Goal: Information Seeking & Learning: Learn about a topic

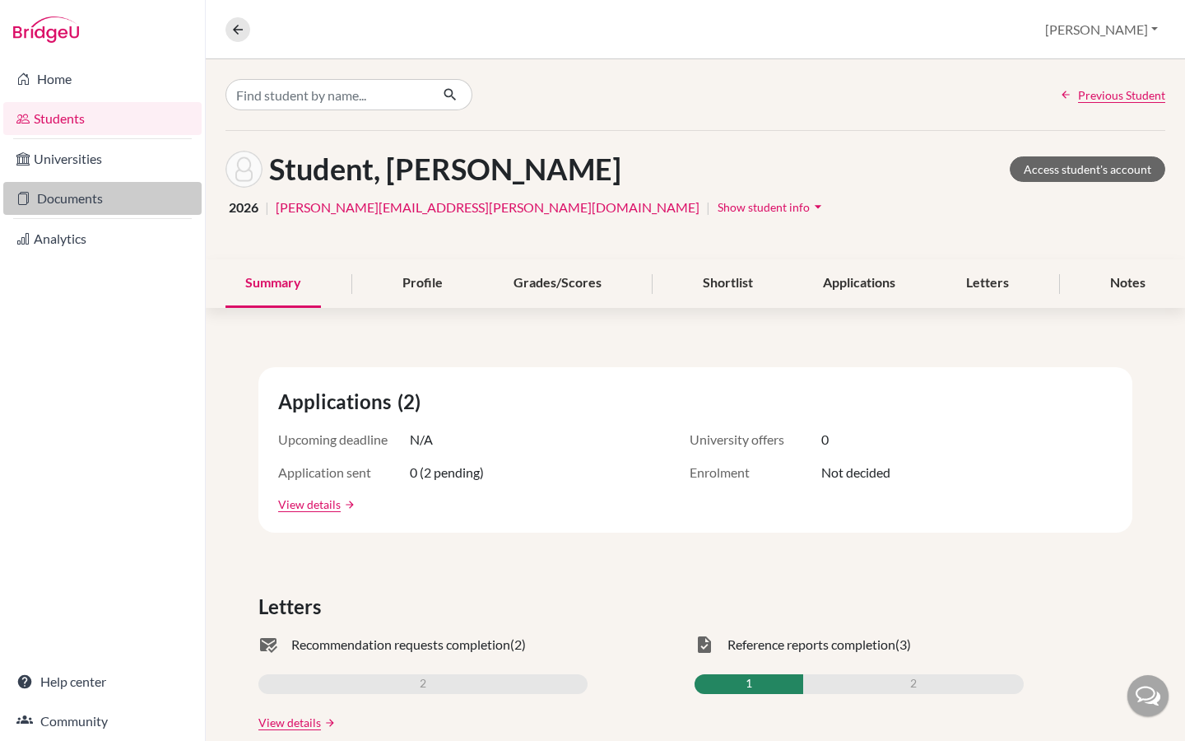
click at [60, 200] on link "Documents" at bounding box center [102, 198] width 198 height 33
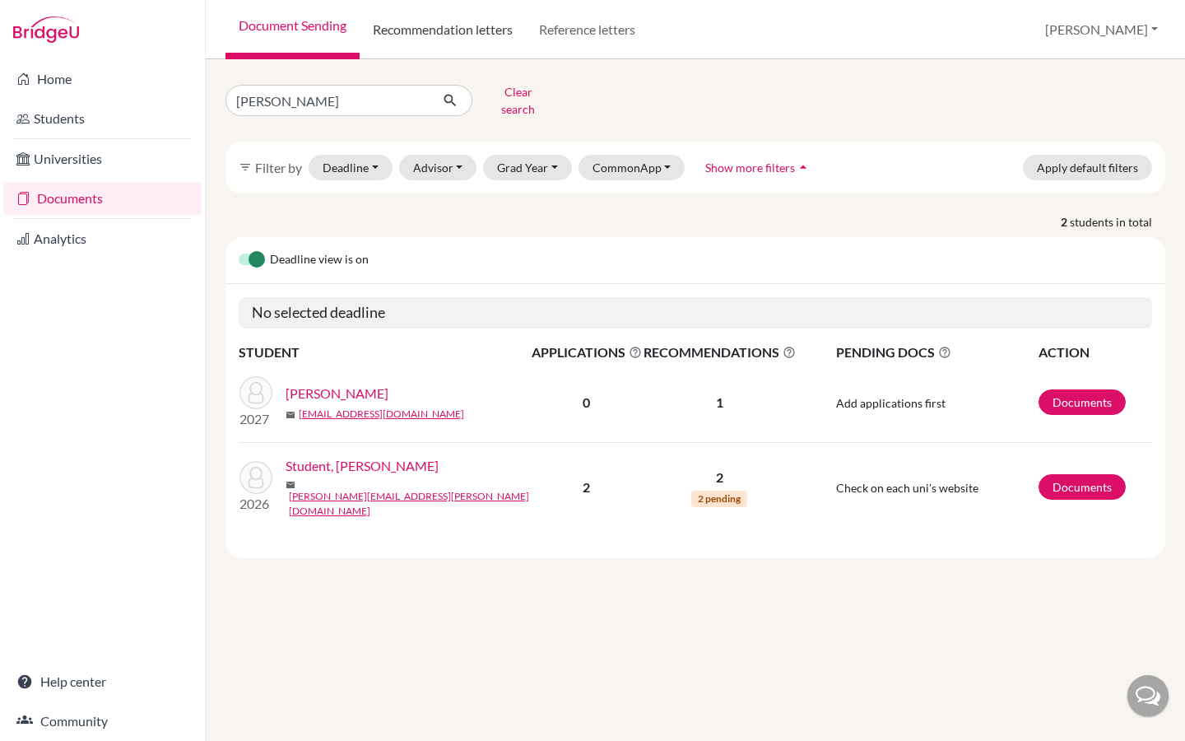
click at [473, 38] on link "Recommendation letters" at bounding box center [443, 29] width 166 height 59
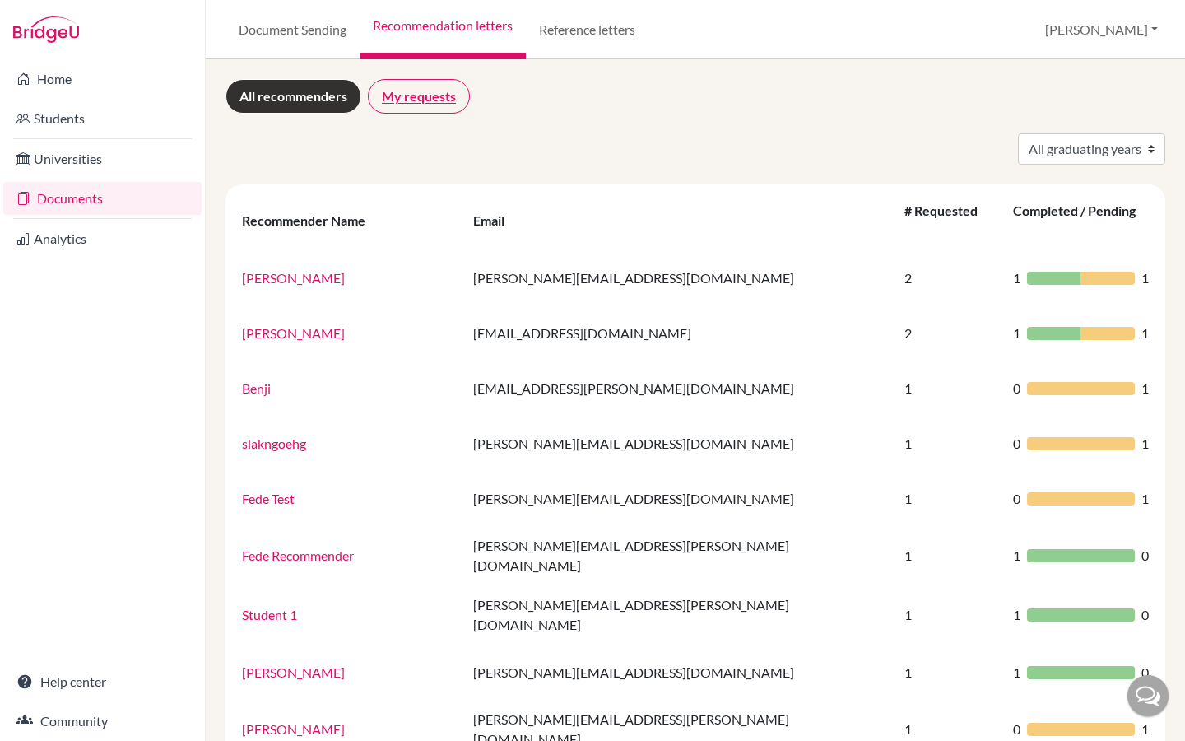
click at [453, 86] on link "My requests" at bounding box center [419, 96] width 102 height 35
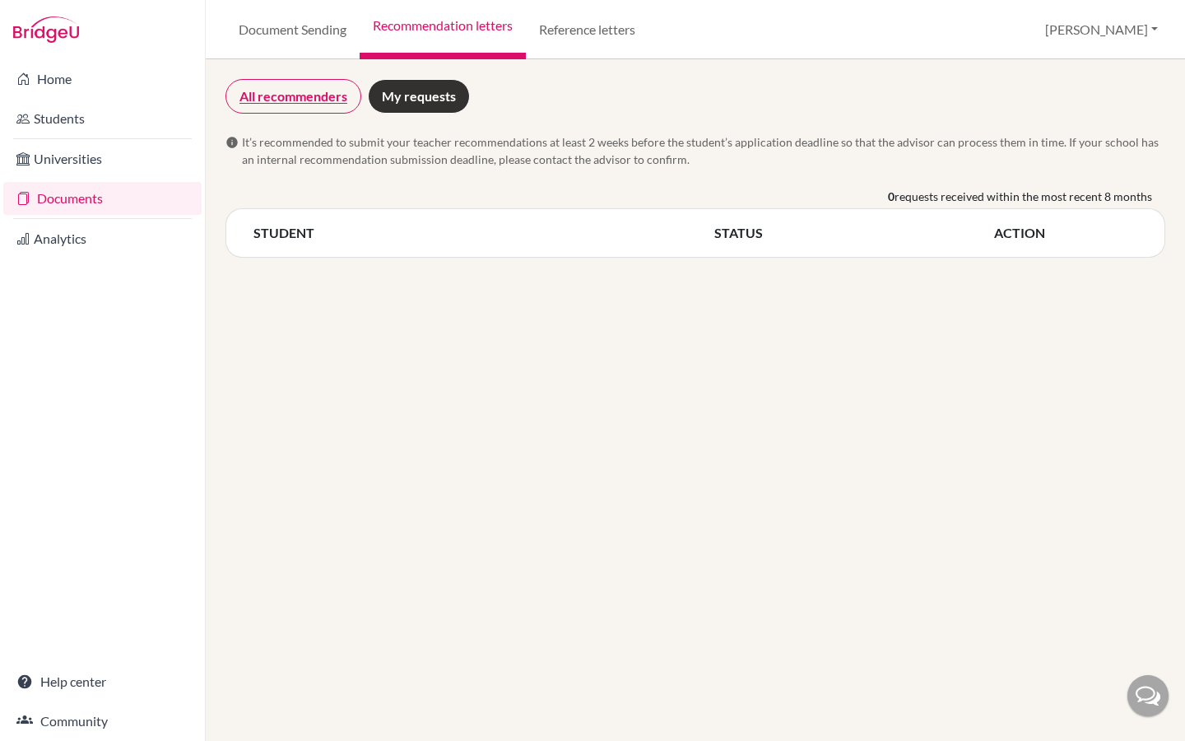
click at [330, 104] on link "All recommenders" at bounding box center [293, 96] width 136 height 35
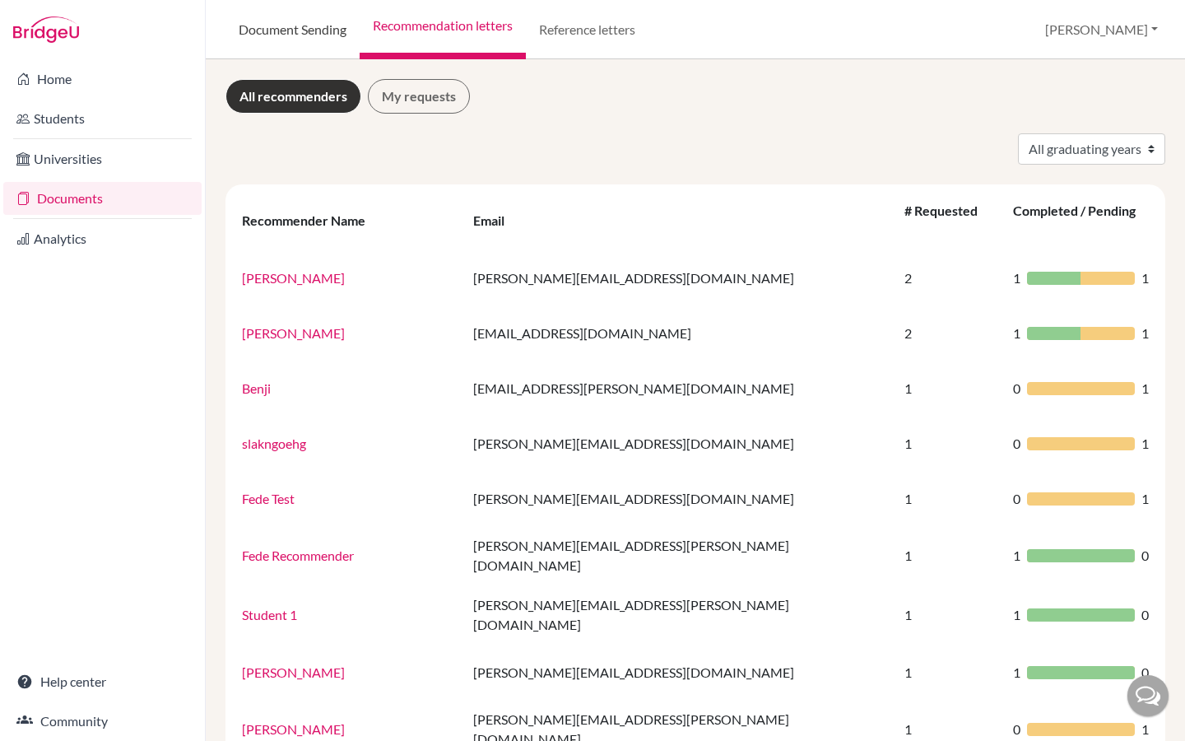
click at [332, 29] on link "Document Sending" at bounding box center [292, 29] width 134 height 59
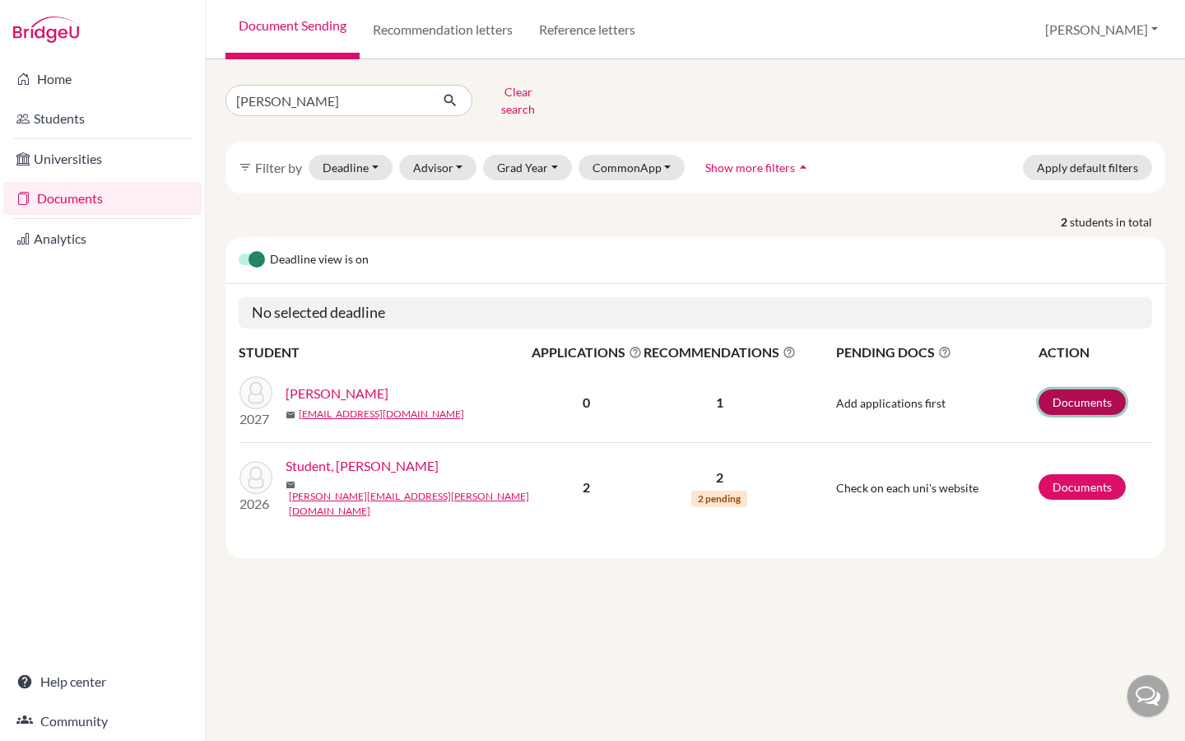
click at [1075, 389] on link "Documents" at bounding box center [1081, 402] width 87 height 26
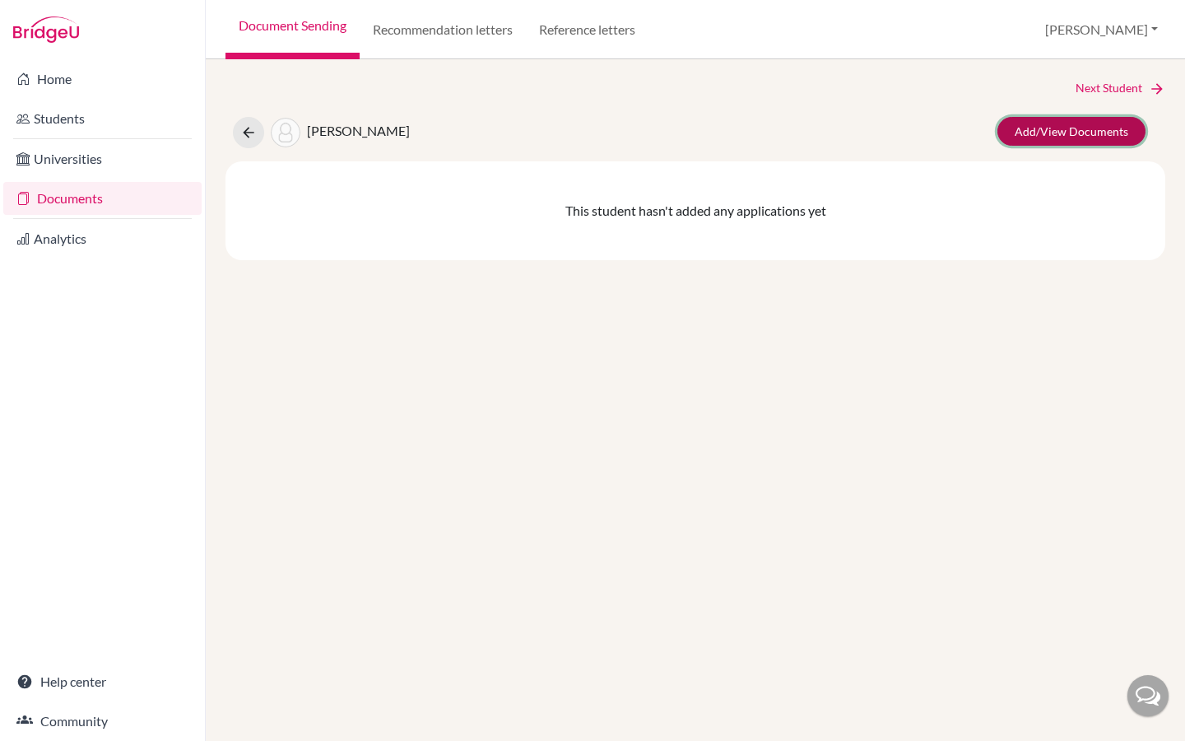
click at [1049, 124] on link "Add/View Documents" at bounding box center [1071, 131] width 148 height 29
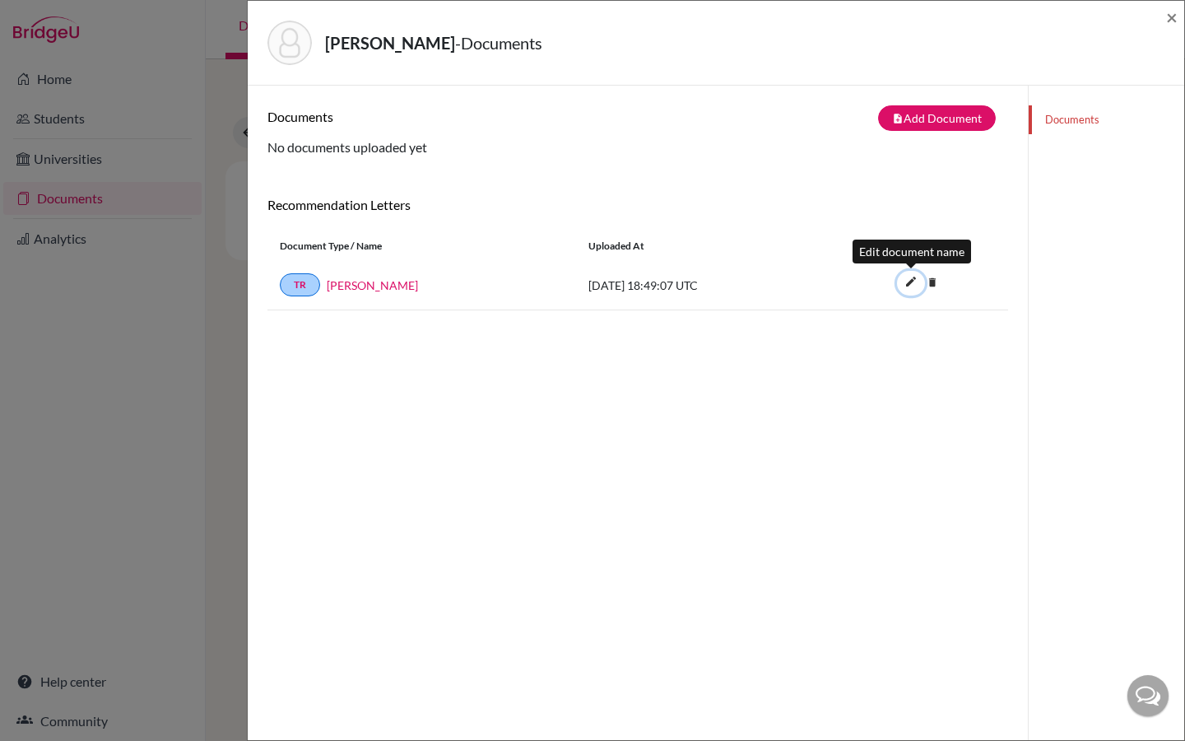
click at [913, 281] on icon "edit" at bounding box center [911, 281] width 26 height 26
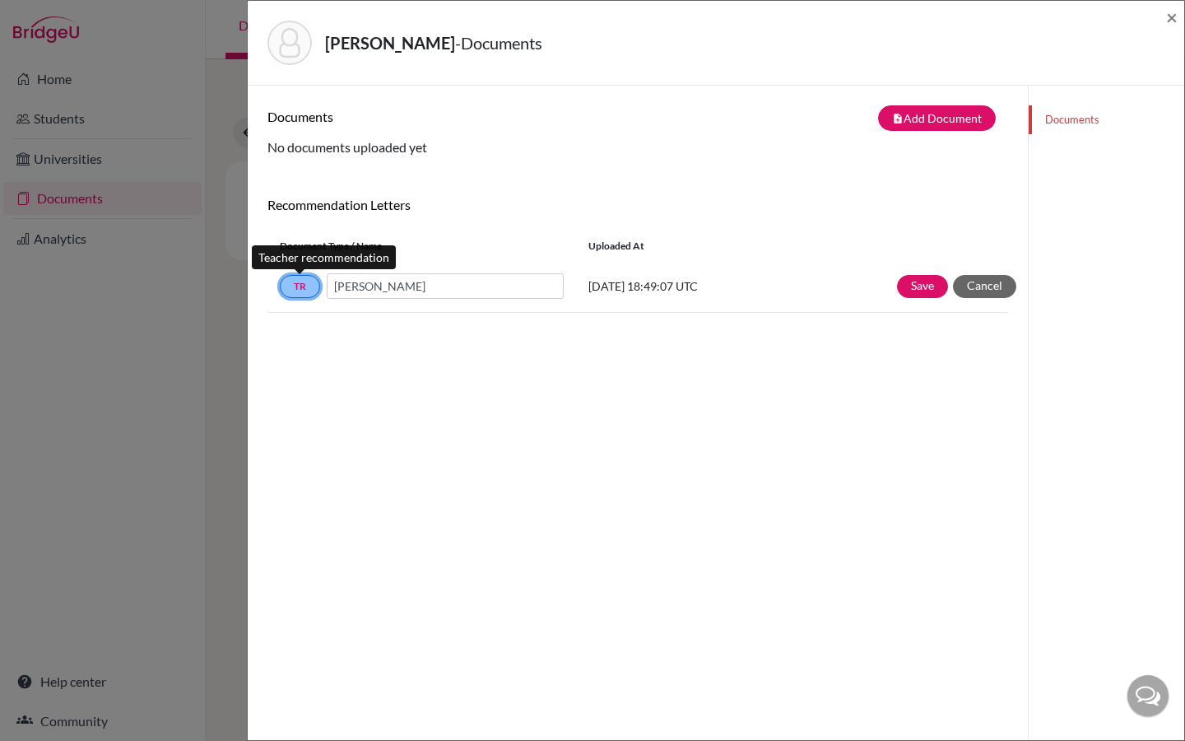
click at [301, 283] on link "TR" at bounding box center [300, 286] width 40 height 23
click at [988, 287] on button "Cancel" at bounding box center [984, 286] width 63 height 23
click at [299, 286] on link "TR" at bounding box center [300, 284] width 40 height 23
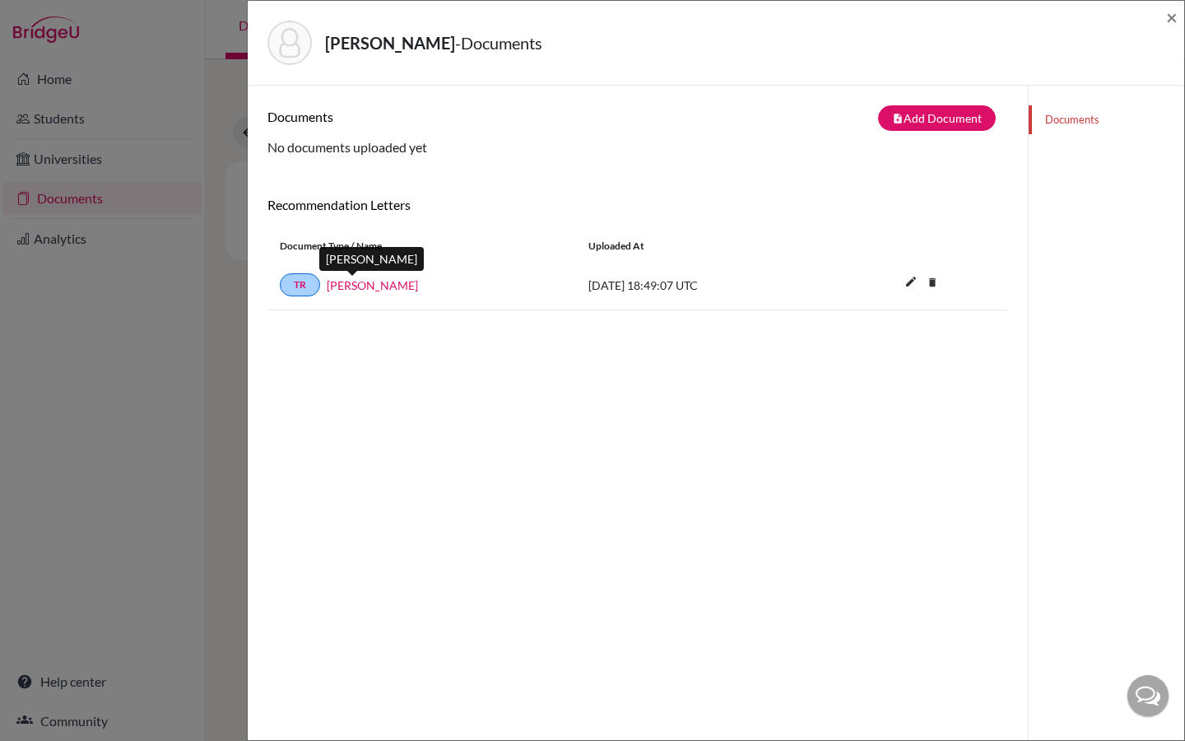
click at [340, 285] on link "Riya Goyal" at bounding box center [372, 284] width 91 height 17
click at [1171, 11] on span "×" at bounding box center [1172, 17] width 12 height 24
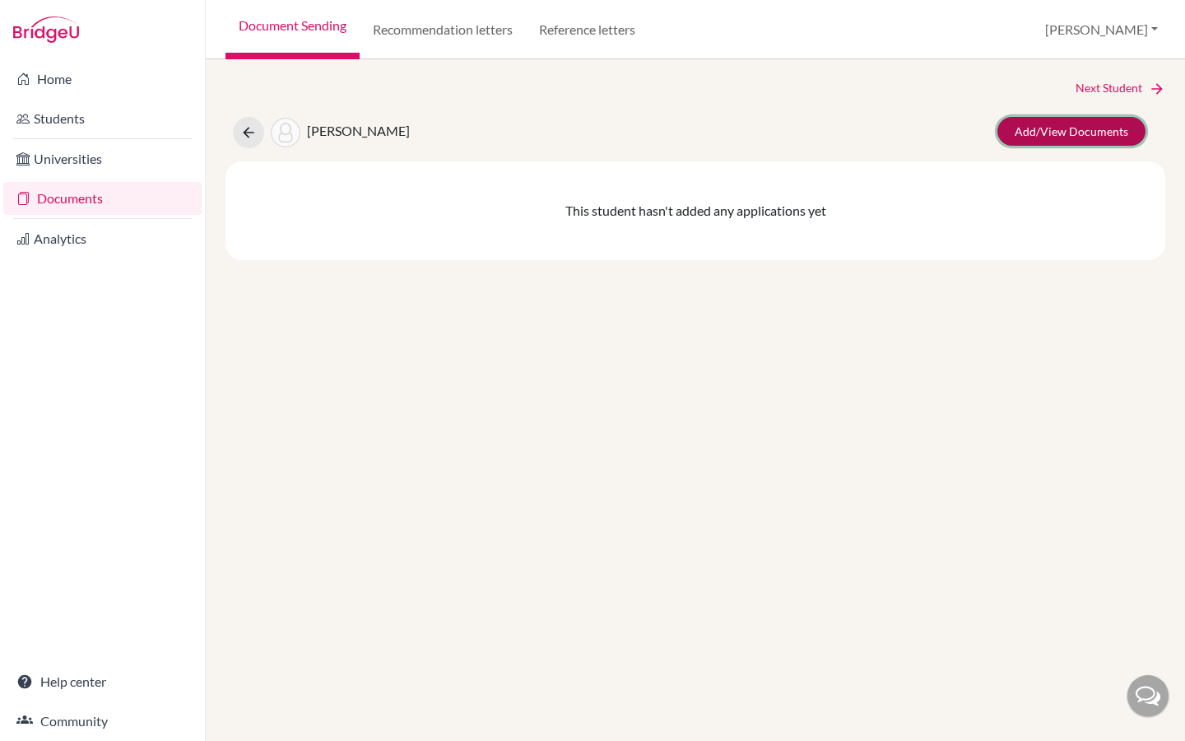
click at [1046, 129] on link "Add/View Documents" at bounding box center [1071, 131] width 148 height 29
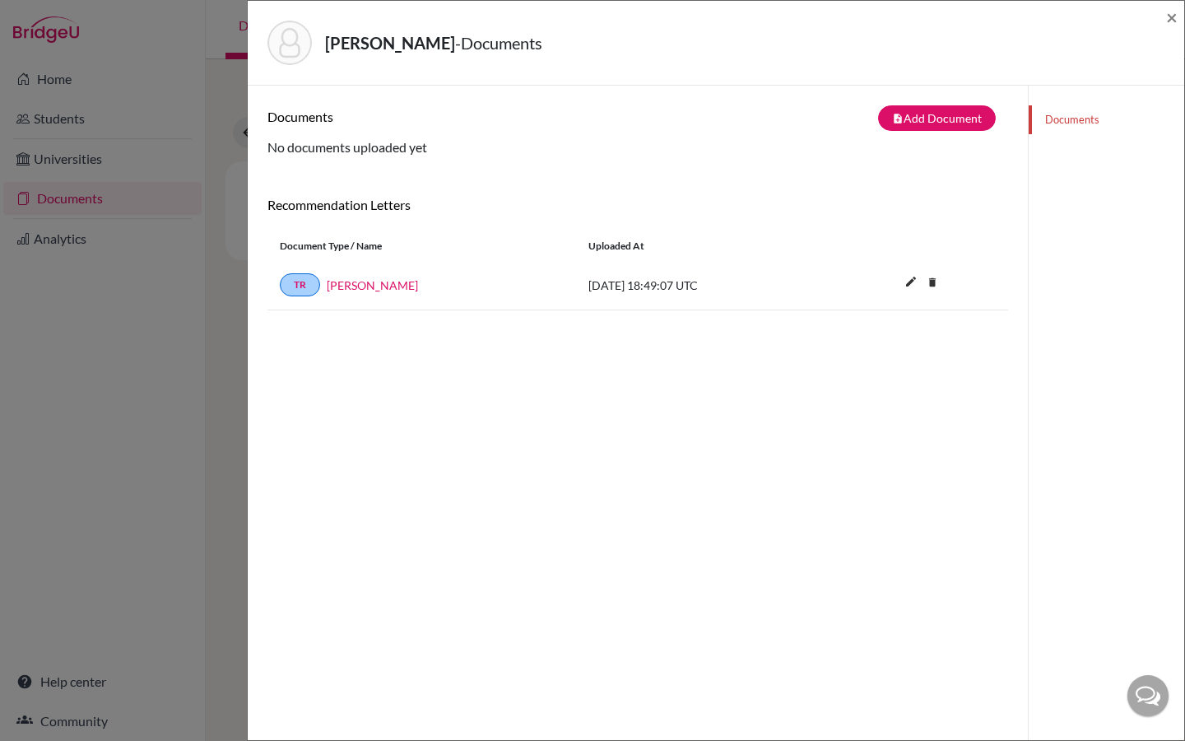
click at [270, 286] on div "TR Riya Goyal" at bounding box center [421, 284] width 309 height 23
drag, startPoint x: 1175, startPoint y: 16, endPoint x: 660, endPoint y: 482, distance: 694.4
click at [1175, 16] on span "×" at bounding box center [1172, 17] width 12 height 24
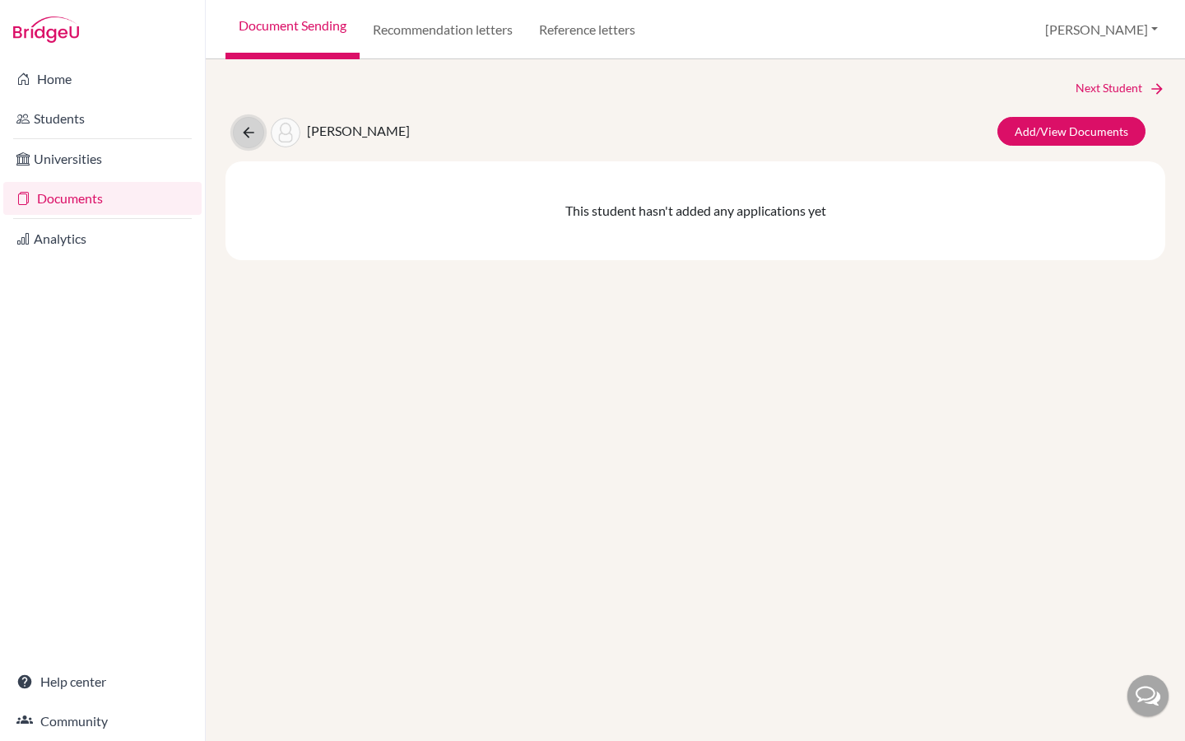
click at [249, 132] on icon at bounding box center [248, 132] width 16 height 16
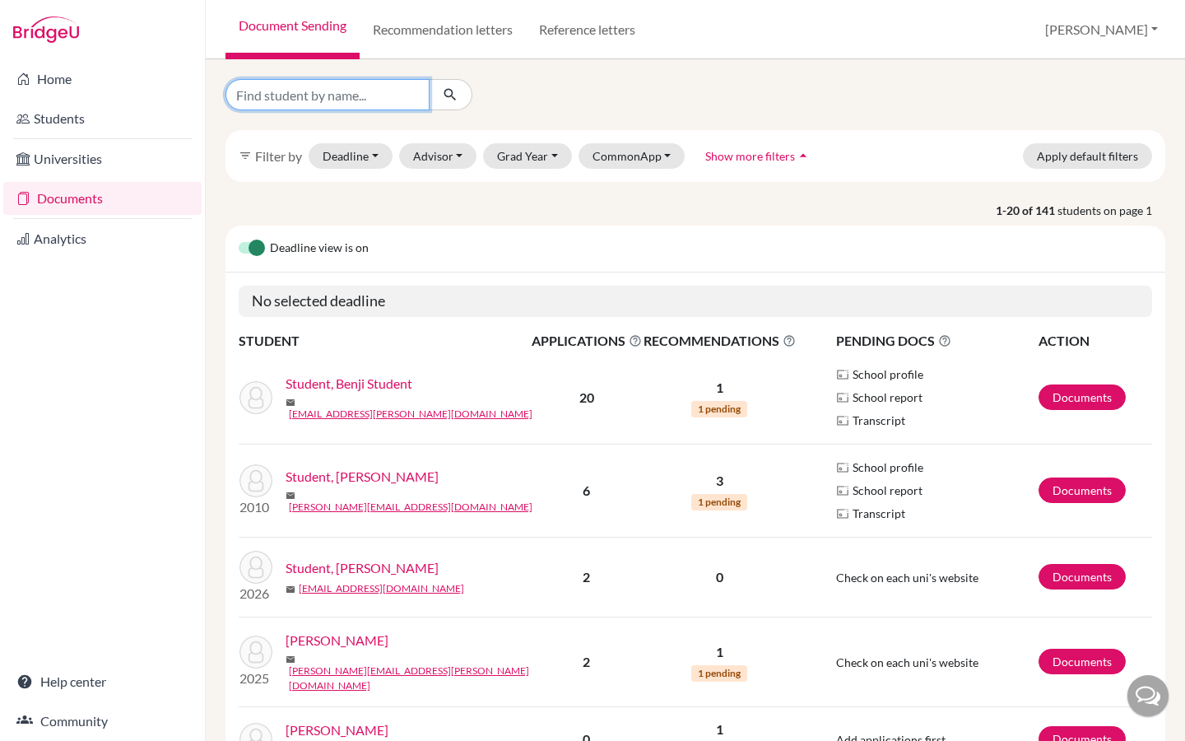
click at [402, 99] on input "Find student by name..." at bounding box center [327, 94] width 204 height 31
type input "[PERSON_NAME]"
click button "submit" at bounding box center [451, 94] width 44 height 31
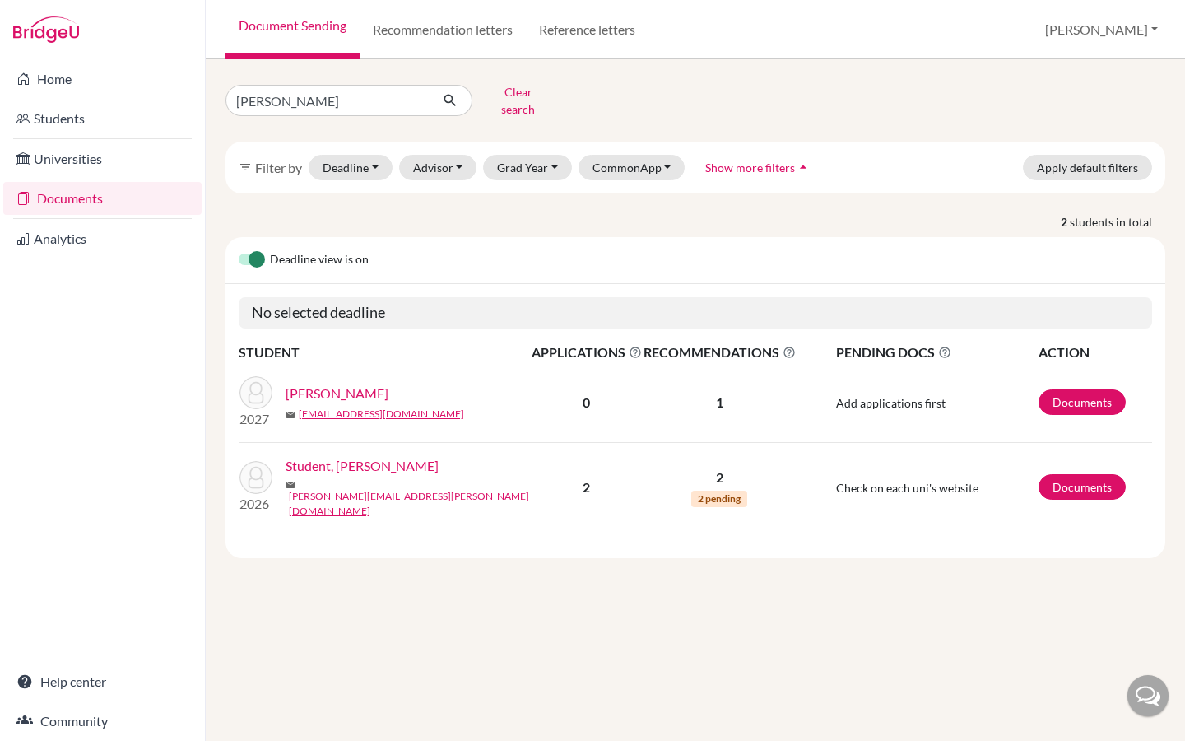
click at [337, 383] on link "[PERSON_NAME]" at bounding box center [337, 393] width 103 height 20
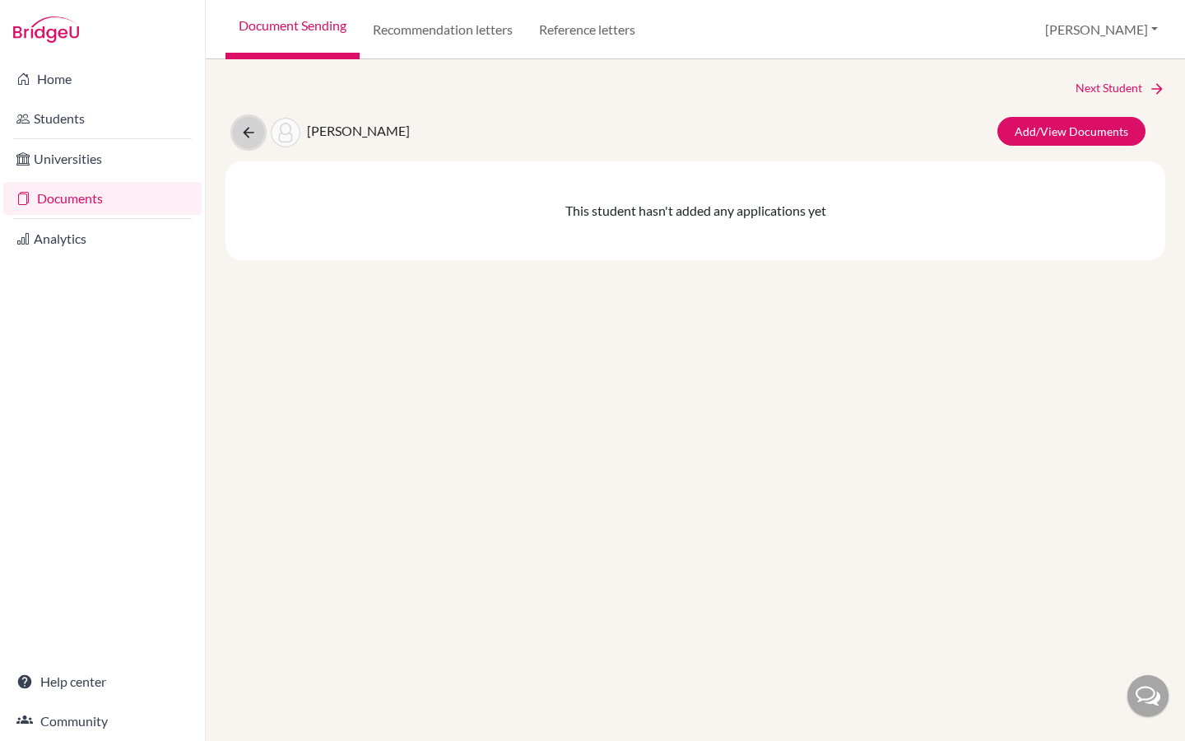
click at [250, 132] on icon at bounding box center [248, 132] width 16 height 16
click at [106, 119] on link "Students" at bounding box center [102, 118] width 198 height 33
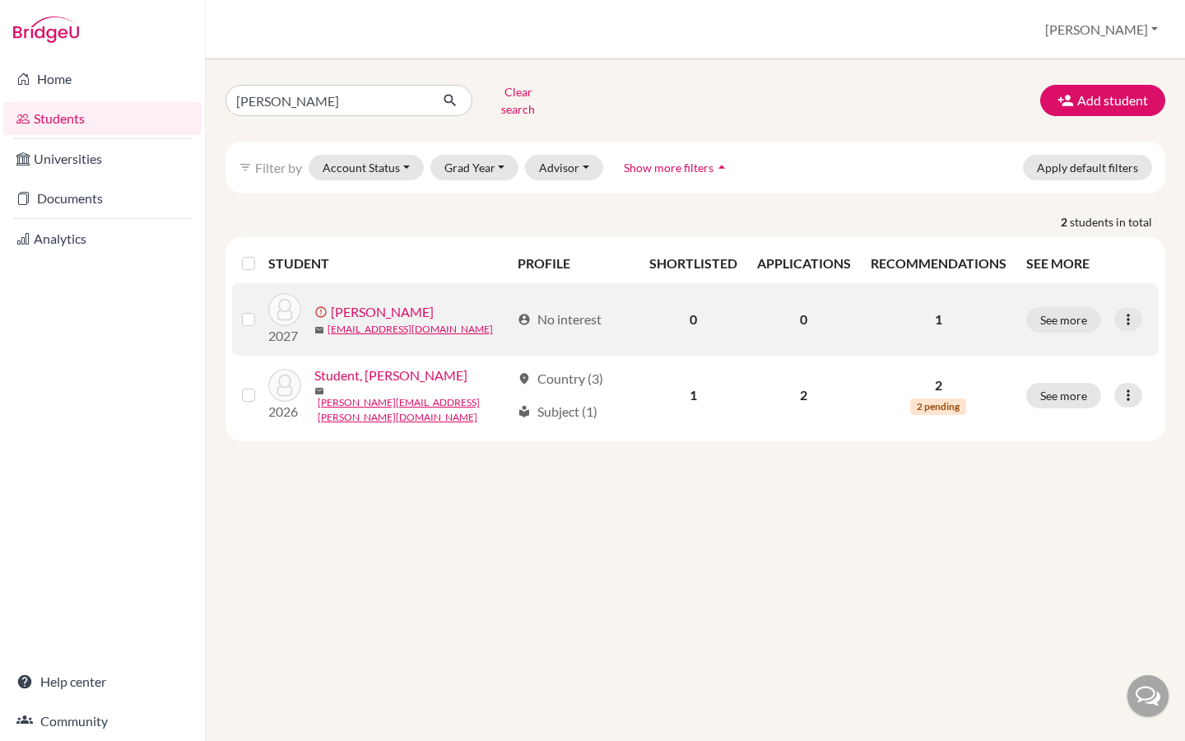
click at [383, 302] on link "[PERSON_NAME]" at bounding box center [382, 312] width 103 height 20
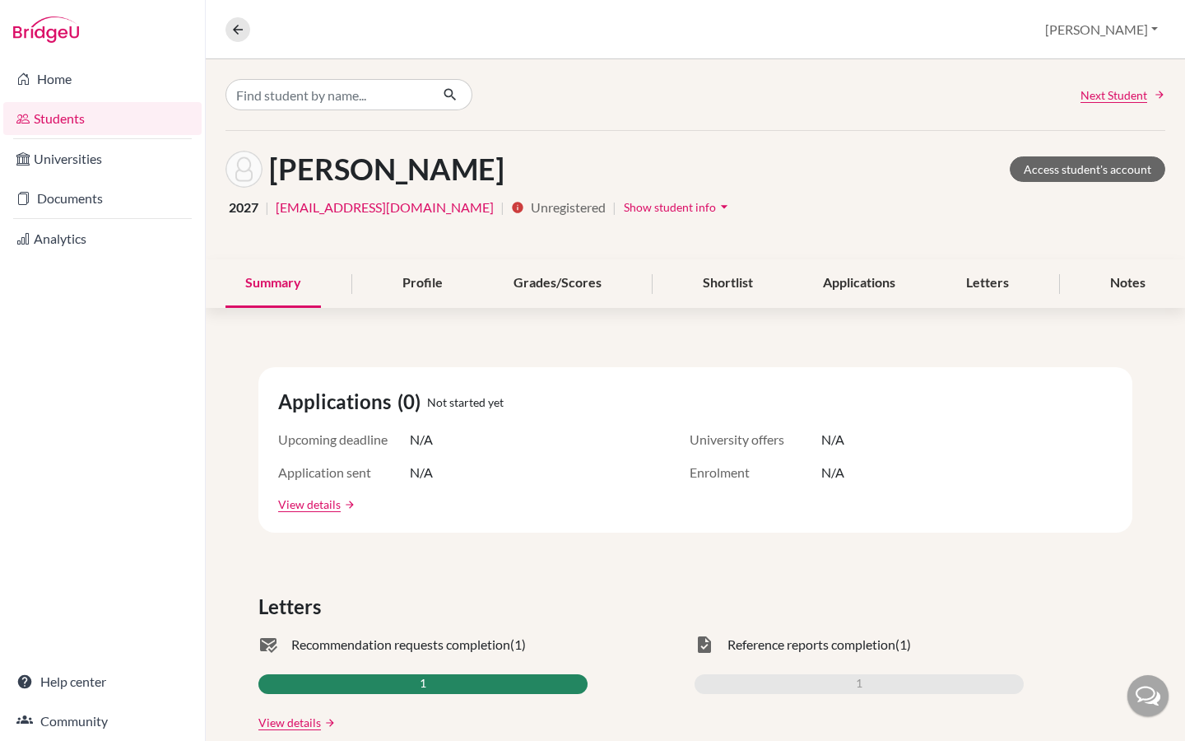
click at [624, 206] on span "Show student info" at bounding box center [670, 207] width 92 height 14
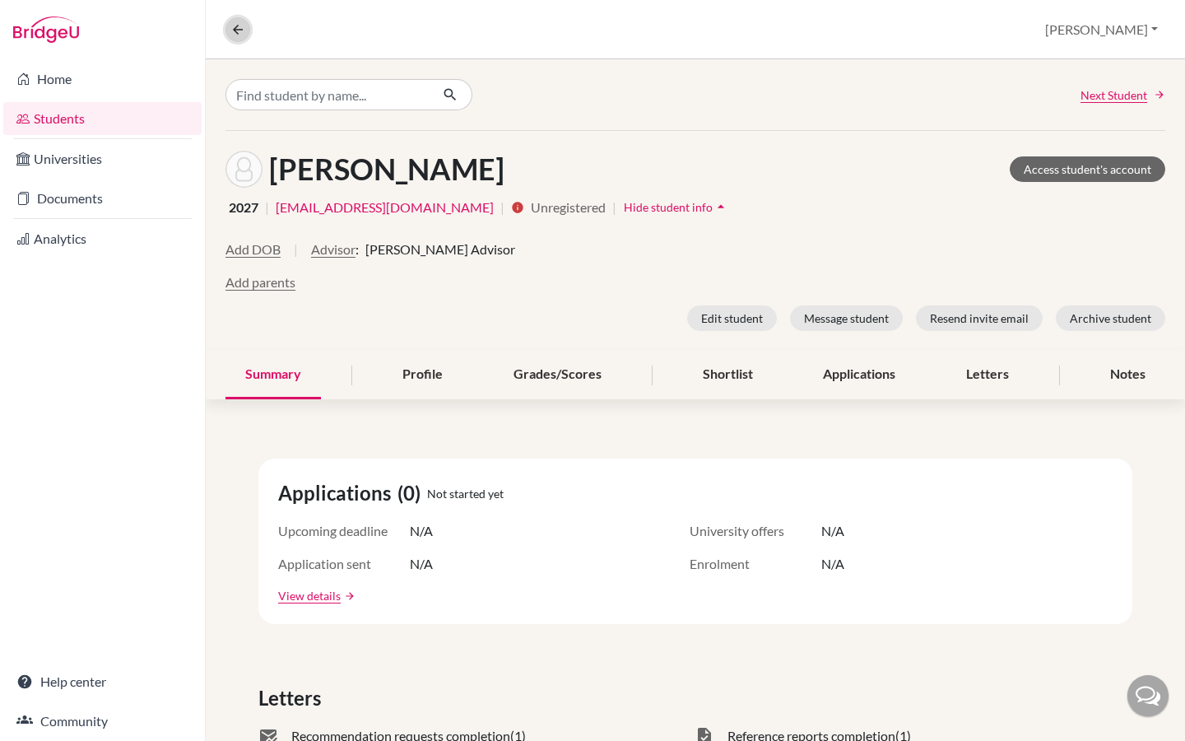
click at [239, 26] on icon at bounding box center [237, 29] width 15 height 15
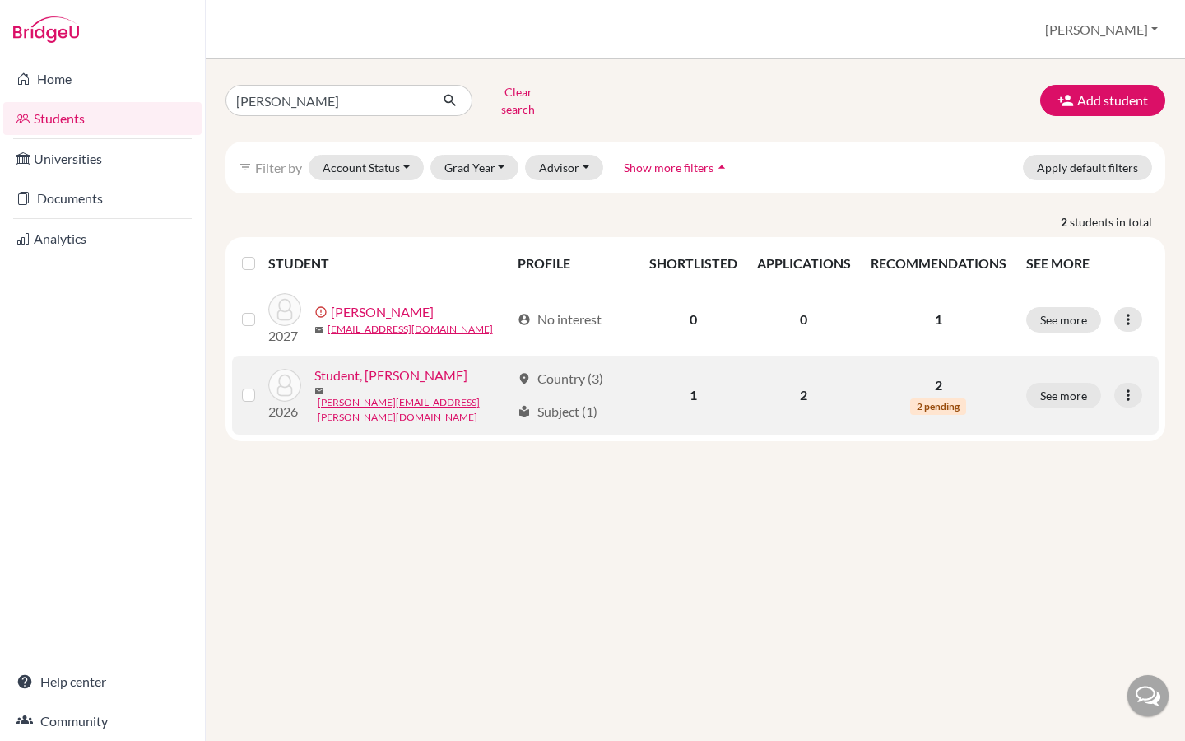
click at [336, 372] on link "Student, [PERSON_NAME]" at bounding box center [390, 375] width 153 height 20
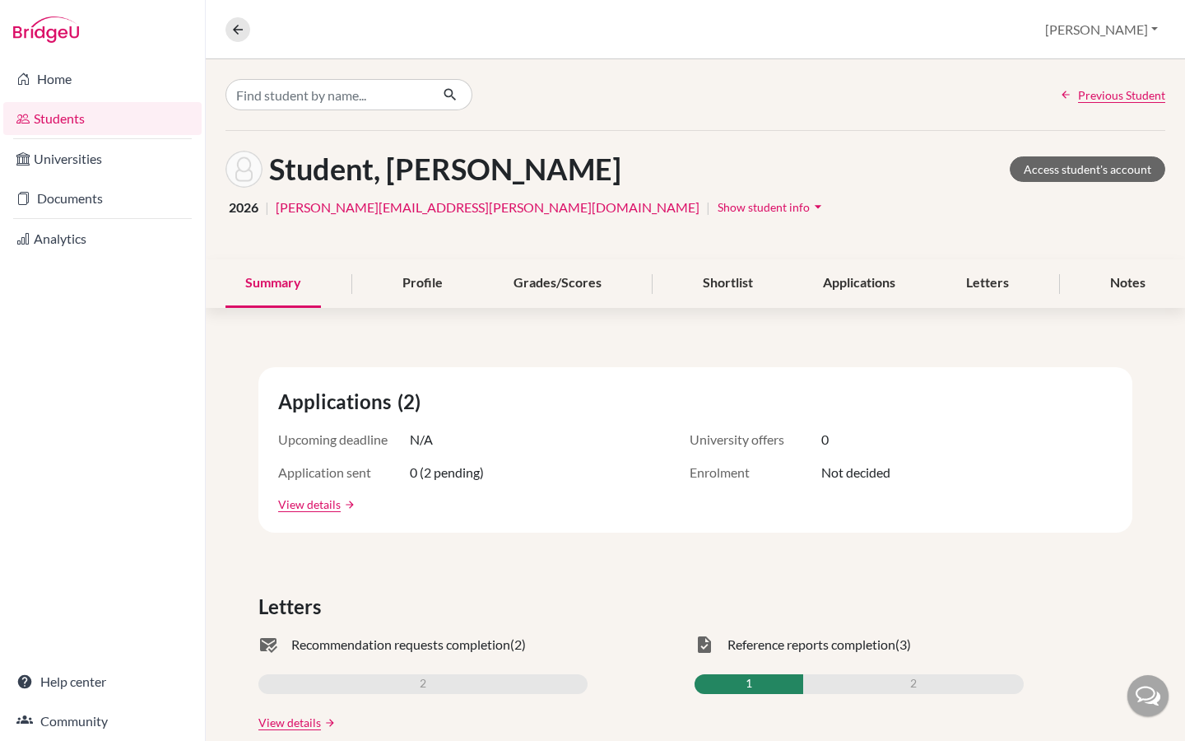
click at [717, 209] on span "Show student info" at bounding box center [763, 207] width 92 height 14
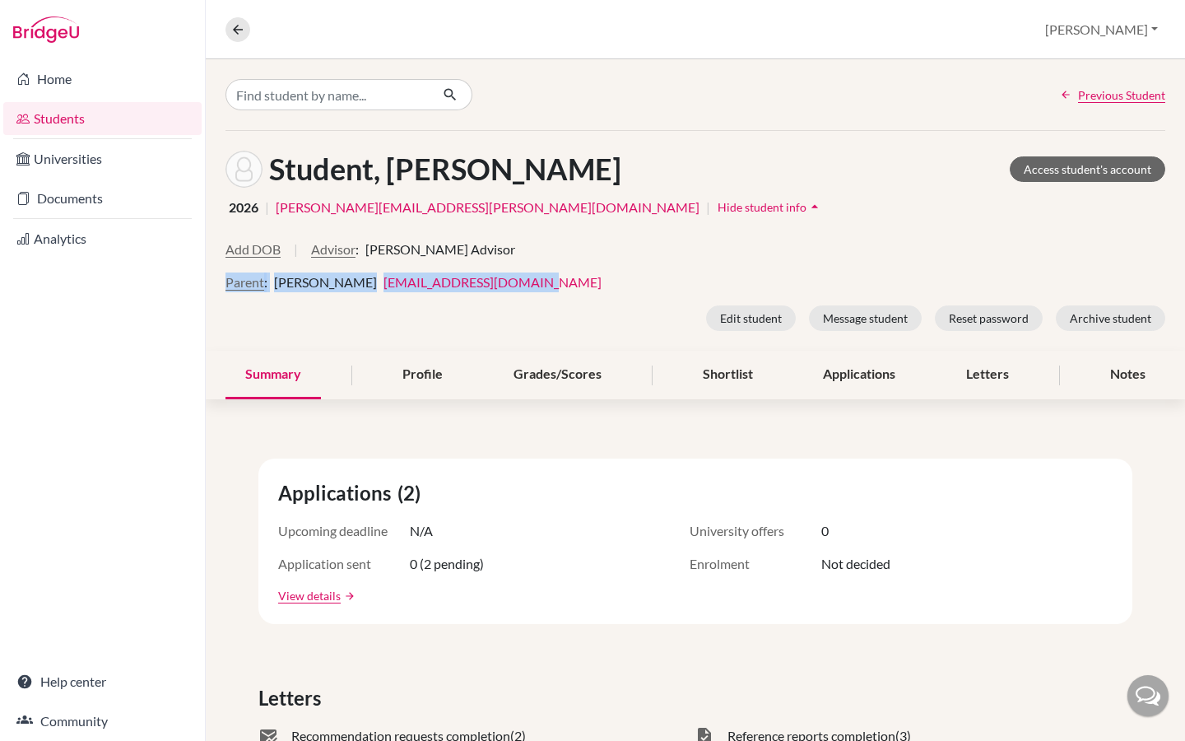
drag, startPoint x: 539, startPoint y: 284, endPoint x: 219, endPoint y: 283, distance: 320.1
click at [219, 283] on div "Student, [PERSON_NAME] Access student's account 2026 | [PERSON_NAME][EMAIL_ADDR…" at bounding box center [695, 241] width 979 height 220
click at [554, 290] on div "Parent : [PERSON_NAME] [EMAIL_ADDRESS][DOMAIN_NAME]" at bounding box center [695, 282] width 940 height 20
drag, startPoint x: 527, startPoint y: 287, endPoint x: 355, endPoint y: 285, distance: 172.8
click at [355, 285] on div "Parent : [PERSON_NAME] [EMAIL_ADDRESS][DOMAIN_NAME]" at bounding box center [695, 282] width 940 height 20
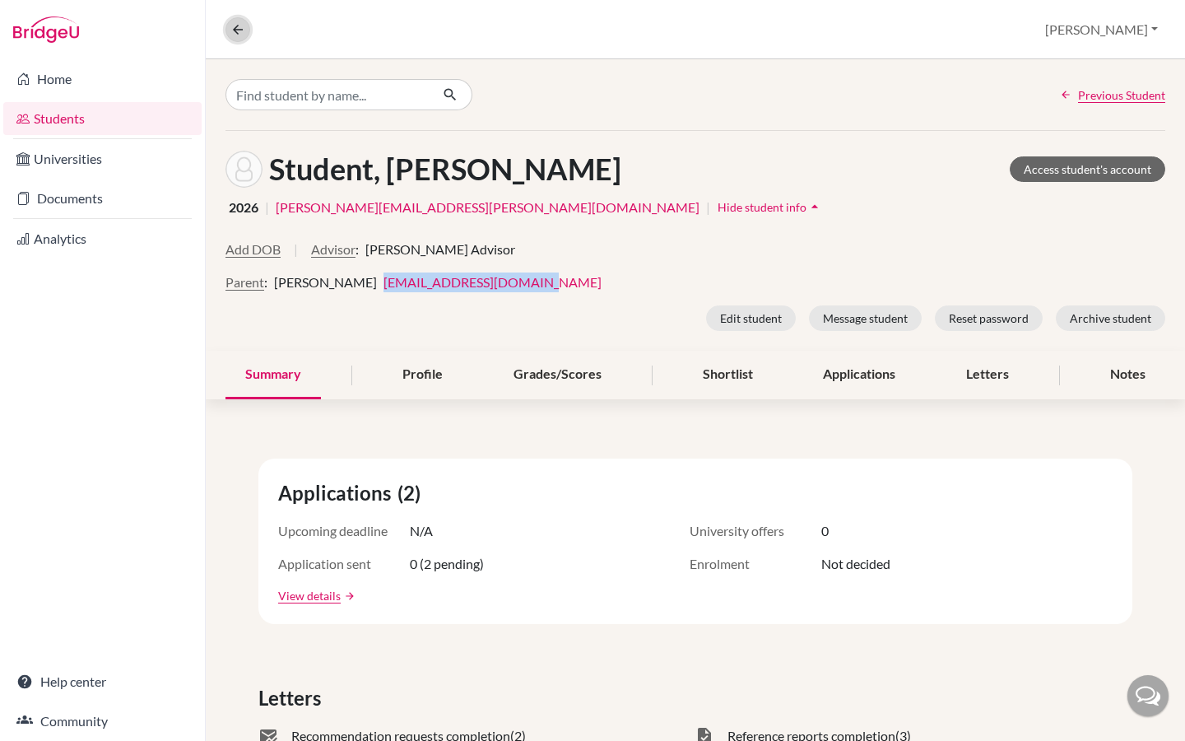
click at [244, 30] on icon at bounding box center [237, 29] width 15 height 15
